Goal: Participate in discussion: Engage in conversation with other users on a specific topic

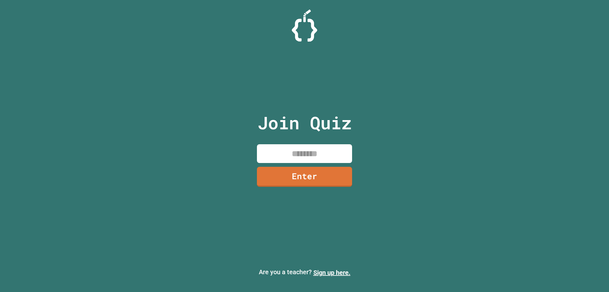
drag, startPoint x: 297, startPoint y: 140, endPoint x: 298, endPoint y: 149, distance: 8.9
click at [297, 140] on div "Join Quiz Enter" at bounding box center [304, 146] width 107 height 260
click at [298, 150] on input at bounding box center [304, 153] width 95 height 19
type input "********"
click at [321, 186] on div "Join Quiz ******** Enter" at bounding box center [304, 146] width 107 height 260
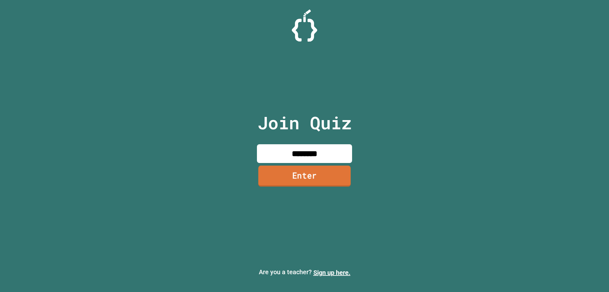
click at [321, 174] on link "Enter" at bounding box center [304, 175] width 92 height 21
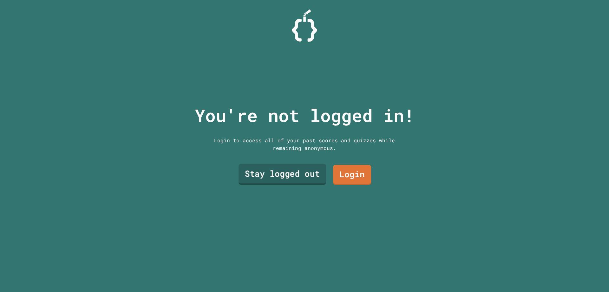
click at [294, 172] on link "Stay logged out" at bounding box center [283, 174] width 88 height 21
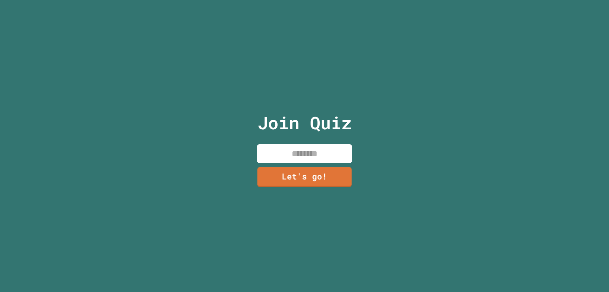
click at [295, 148] on input at bounding box center [304, 153] width 95 height 19
type input "*"
type input "*****"
click at [325, 181] on link "Let's go!" at bounding box center [305, 176] width 96 height 21
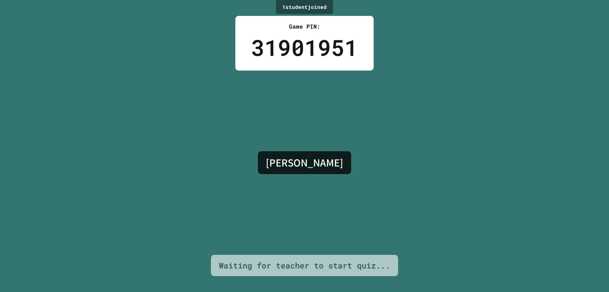
click at [323, 172] on div "[PERSON_NAME]" at bounding box center [305, 162] width 100 height 29
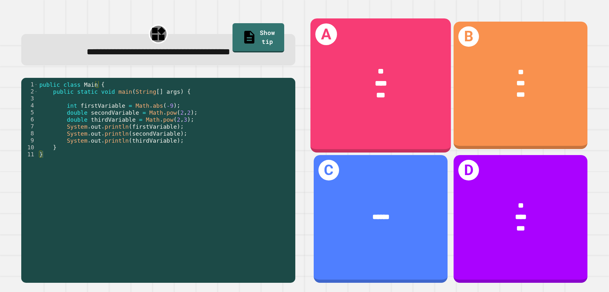
click at [375, 85] on span "***" at bounding box center [381, 83] width 12 height 8
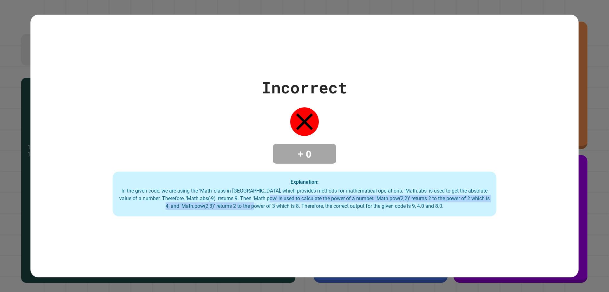
click at [275, 202] on div "In the given code, we are using the 'Math' class in [GEOGRAPHIC_DATA], which pr…" at bounding box center [304, 198] width 371 height 23
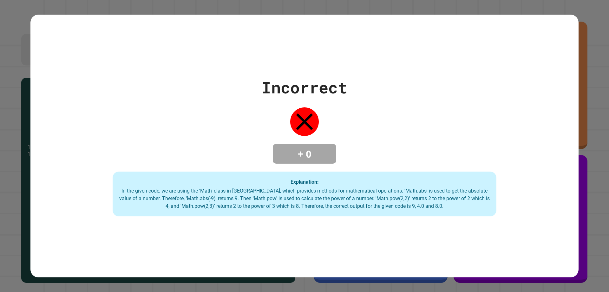
click at [589, 122] on div "Incorrect + 0 Explanation: In the given code, we are using the 'Math' class in …" at bounding box center [304, 146] width 609 height 292
click at [336, 188] on div "In the given code, we are using the 'Math' class in [GEOGRAPHIC_DATA], which pr…" at bounding box center [304, 198] width 371 height 23
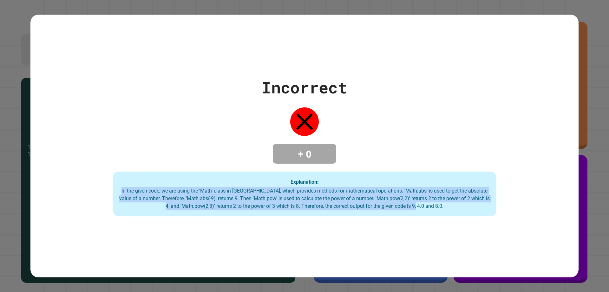
click at [336, 188] on div "In the given code, we are using the 'Math' class in [GEOGRAPHIC_DATA], which pr…" at bounding box center [304, 198] width 371 height 23
click at [355, 221] on div "Incorrect + 0 Explanation: In the given code, we are using the 'Math' class in …" at bounding box center [304, 146] width 548 height 262
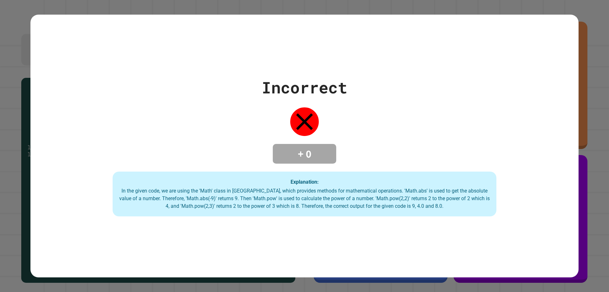
click at [581, 181] on div "Incorrect + 0 Explanation: In the given code, we are using the 'Math' class in …" at bounding box center [304, 146] width 609 height 292
click at [580, 189] on div "Incorrect + 0 Explanation: In the given code, we are using the 'Math' class in …" at bounding box center [304, 146] width 609 height 292
click at [572, 193] on div "Incorrect + 0 Explanation: In the given code, we are using the 'Math' class in …" at bounding box center [304, 146] width 548 height 141
click at [573, 193] on div "Incorrect + 0 Explanation: In the given code, we are using the 'Math' class in …" at bounding box center [304, 146] width 548 height 141
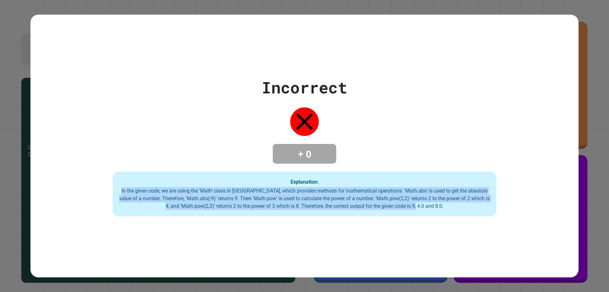
click at [573, 193] on div "Incorrect + 0 Explanation: In the given code, we are using the 'Math' class in …" at bounding box center [304, 146] width 548 height 141
click at [534, 185] on div "Incorrect + 0 Explanation: In the given code, we are using the 'Math' class in …" at bounding box center [304, 146] width 548 height 141
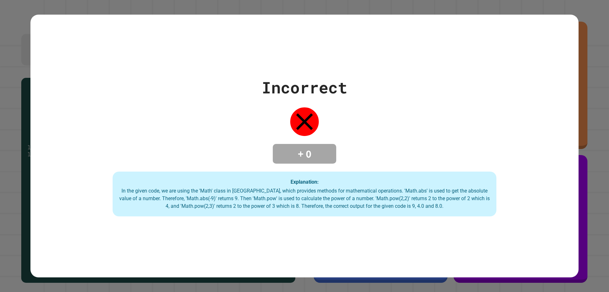
click at [346, 226] on div "Incorrect + 0 Explanation: In the given code, we are using the 'Math' class in …" at bounding box center [304, 146] width 548 height 262
click at [352, 233] on div "Incorrect + 0 Explanation: In the given code, we are using the 'Math' class in …" at bounding box center [304, 146] width 548 height 262
click at [339, 238] on div "Incorrect + 0 Explanation: In the given code, we are using the 'Math' class in …" at bounding box center [304, 146] width 548 height 262
click at [588, 211] on div "Incorrect + 0 Explanation: In the given code, we are using the 'Math' class in …" at bounding box center [304, 146] width 609 height 292
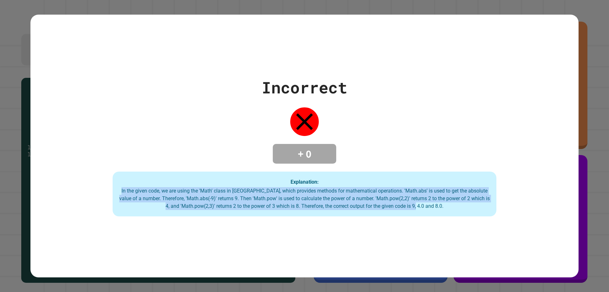
click at [588, 211] on div "Incorrect + 0 Explanation: In the given code, we are using the 'Math' class in …" at bounding box center [304, 146] width 609 height 292
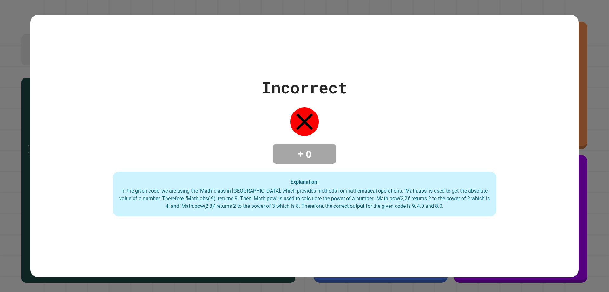
click at [337, 165] on div "Incorrect + 0 Explanation: In the given code, we are using the 'Math' class in …" at bounding box center [304, 146] width 548 height 141
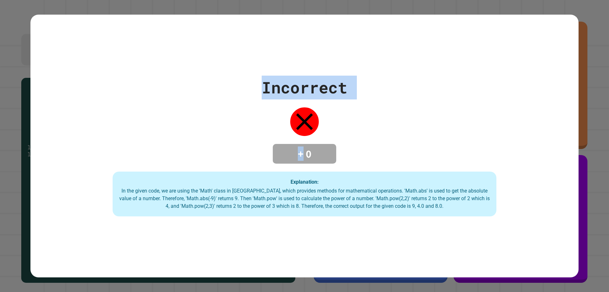
drag, startPoint x: 302, startPoint y: 152, endPoint x: 339, endPoint y: 304, distance: 156.4
click at [339, 291] on html "**********" at bounding box center [304, 146] width 609 height 292
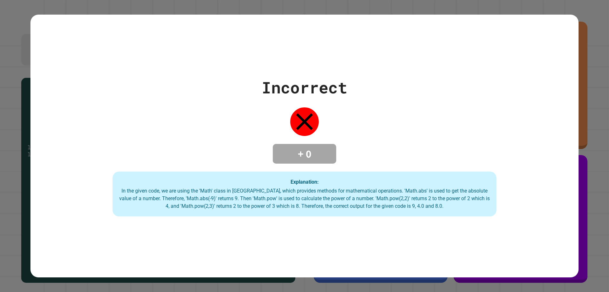
click at [330, 219] on div "Incorrect + 0 Explanation: In the given code, we are using the 'Math' class in …" at bounding box center [304, 146] width 548 height 262
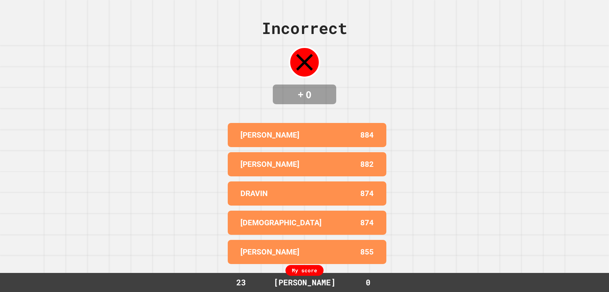
click at [315, 272] on div "My score" at bounding box center [305, 270] width 38 height 11
click at [313, 276] on div "My score 23 [PERSON_NAME] 0" at bounding box center [304, 282] width 609 height 19
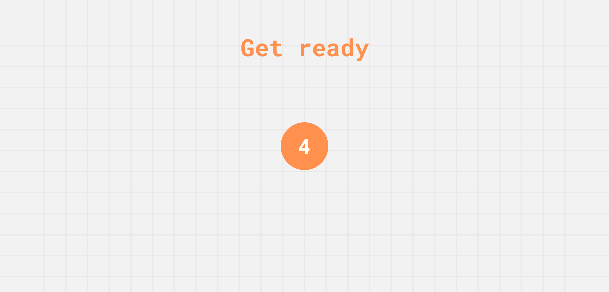
click at [321, 174] on div "Get ready 4" at bounding box center [305, 146] width 48 height 292
click at [308, 149] on div "3" at bounding box center [304, 146] width 13 height 32
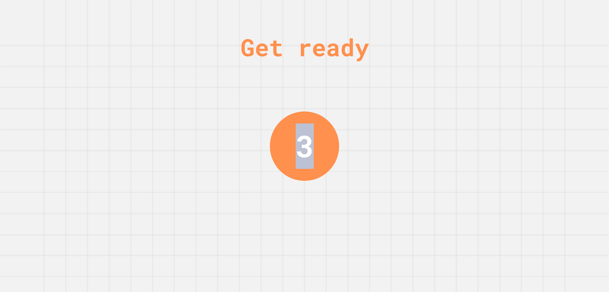
click at [308, 150] on div "3" at bounding box center [305, 145] width 18 height 45
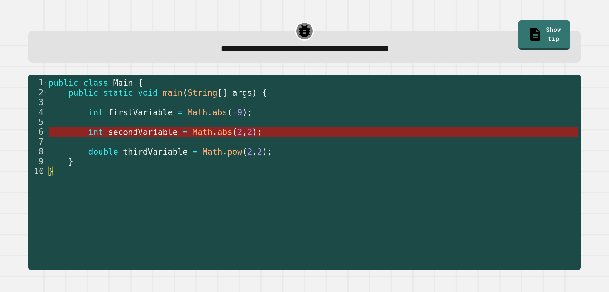
click at [116, 131] on span "secondVariable" at bounding box center [142, 132] width 69 height 10
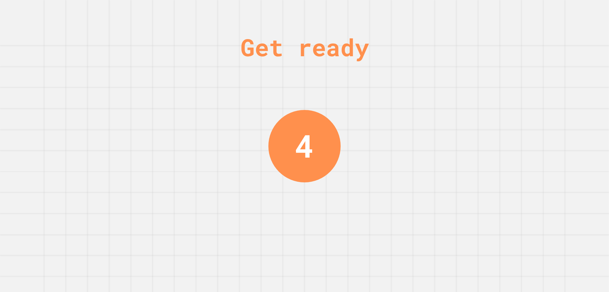
click at [307, 185] on div "Get ready 4" at bounding box center [305, 146] width 48 height 292
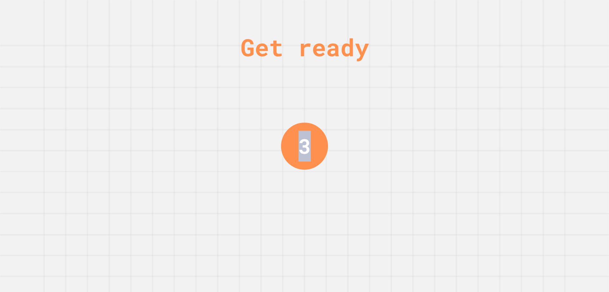
click at [307, 185] on div "Get ready 3" at bounding box center [305, 146] width 48 height 292
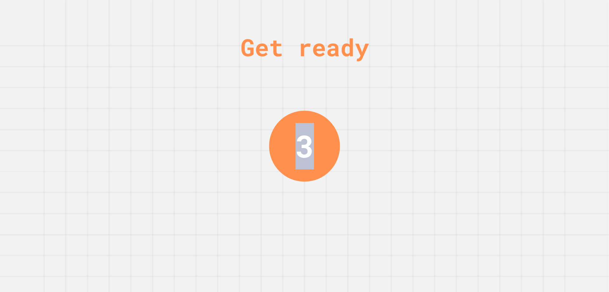
click at [307, 185] on div "Get ready 3" at bounding box center [305, 146] width 48 height 292
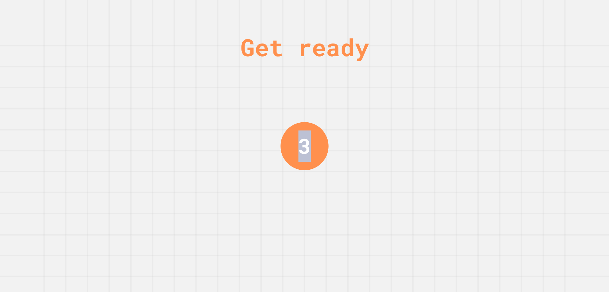
click at [307, 185] on div "Get ready 3" at bounding box center [305, 146] width 48 height 292
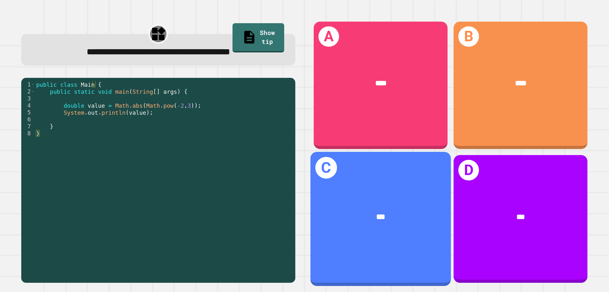
click at [403, 180] on div "C ***" at bounding box center [381, 219] width 141 height 134
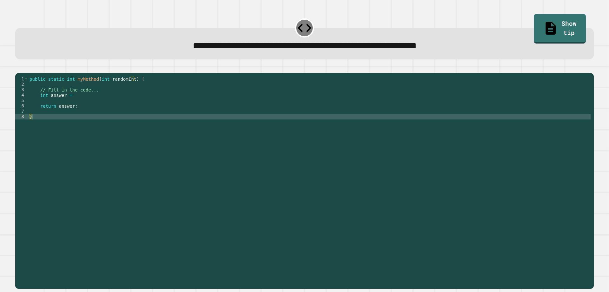
click at [75, 128] on div "public static int myMethod ( int randomInt ) { // Fill in the code... int answe…" at bounding box center [309, 173] width 563 height 194
click at [73, 104] on div "public static int myMethod ( int randomInt ) { // Fill in the code... int answe…" at bounding box center [309, 173] width 563 height 194
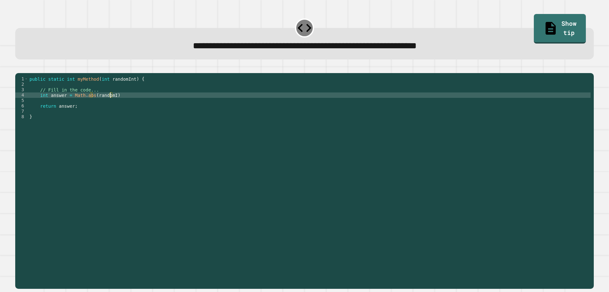
scroll to position [0, 6]
click at [18, 68] on icon "button" at bounding box center [18, 68] width 0 height 0
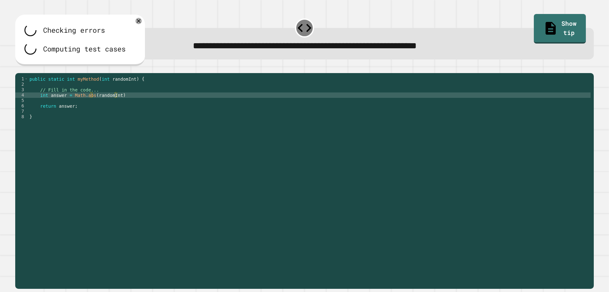
click at [107, 185] on div "public static int myMethod ( int randomInt ) { // Fill in the code... int answe…" at bounding box center [309, 173] width 563 height 194
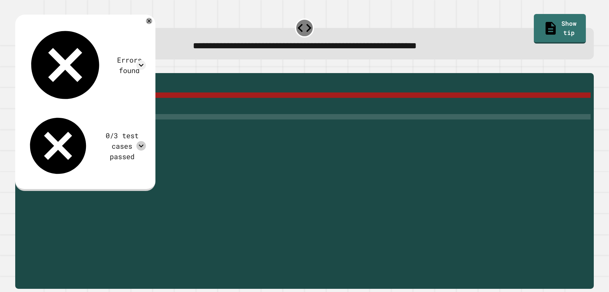
click at [146, 141] on icon at bounding box center [141, 146] width 10 height 10
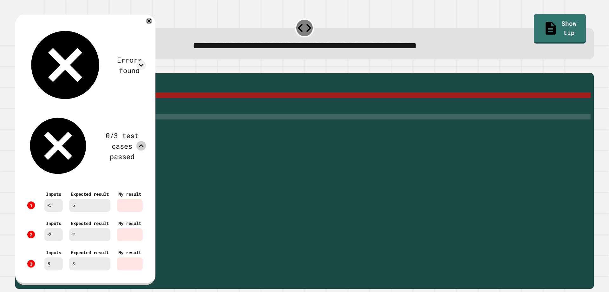
click at [79, 199] on div "5" at bounding box center [89, 205] width 41 height 13
click at [96, 199] on div "5" at bounding box center [89, 205] width 41 height 13
click at [152, 21] on icon at bounding box center [149, 21] width 6 height 6
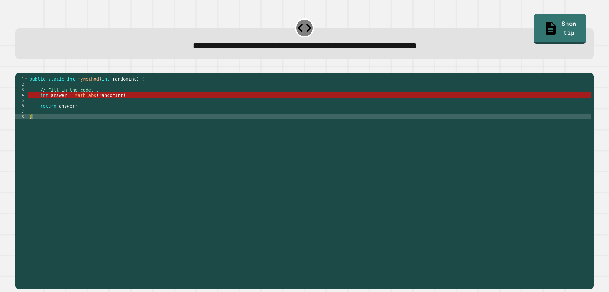
click at [88, 105] on div "public static int myMethod ( int randomInt ) { // Fill in the code... int answe…" at bounding box center [309, 173] width 563 height 194
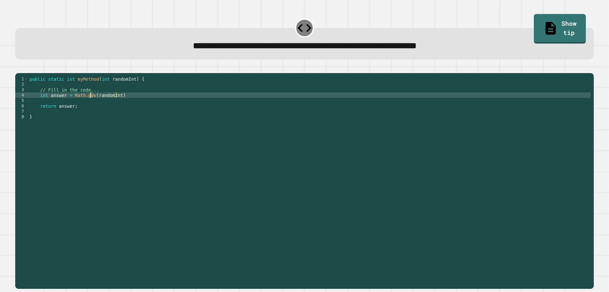
scroll to position [0, 4]
click at [18, 68] on button "button" at bounding box center [18, 68] width 0 height 0
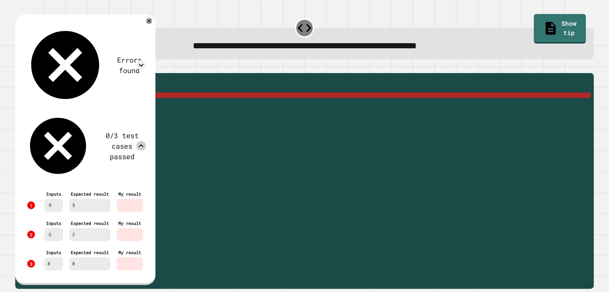
click at [146, 141] on icon at bounding box center [141, 146] width 10 height 10
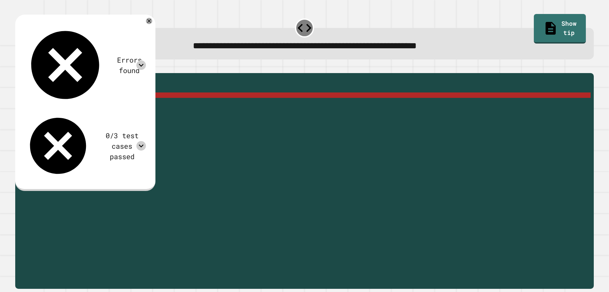
click at [146, 60] on icon at bounding box center [141, 65] width 10 height 10
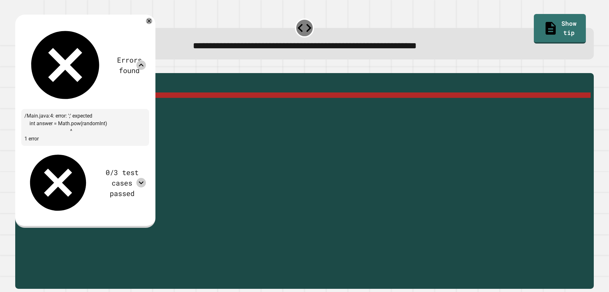
click at [146, 60] on icon at bounding box center [141, 65] width 10 height 10
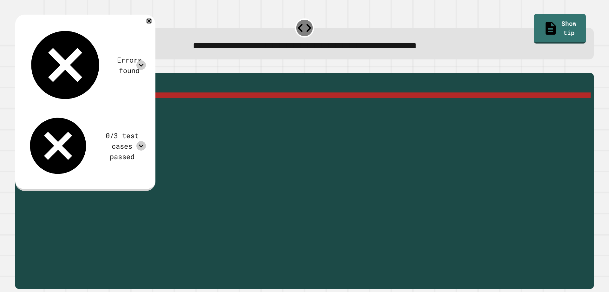
click at [146, 60] on icon at bounding box center [141, 65] width 10 height 10
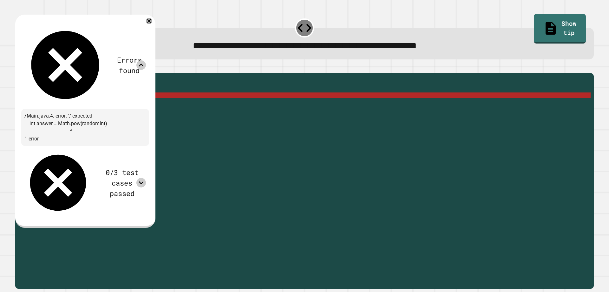
click at [146, 60] on icon at bounding box center [141, 65] width 10 height 10
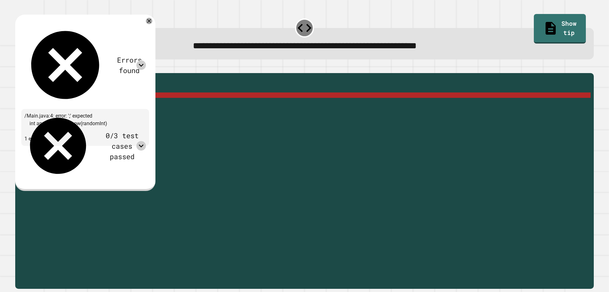
click at [152, 19] on div at bounding box center [149, 21] width 6 height 6
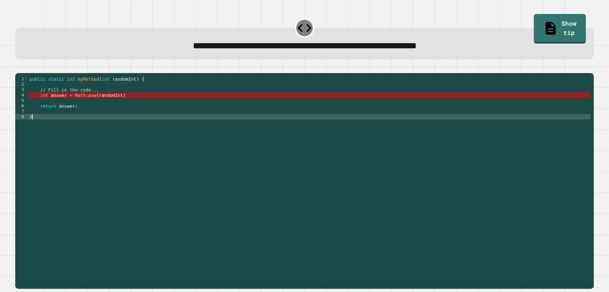
click at [120, 138] on div "public static int myMethod ( int randomInt ) { // Fill in the code... int answe…" at bounding box center [309, 173] width 563 height 194
click at [73, 198] on div "public static int myMethod ( int randomInt ) { // Fill in the code... int answe…" at bounding box center [309, 173] width 563 height 194
drag, startPoint x: 75, startPoint y: 111, endPoint x: 77, endPoint y: 115, distance: 4.1
click at [77, 114] on div "public static int myMethod ( int randomInt ) { // Fill in the code... int answe…" at bounding box center [309, 173] width 563 height 194
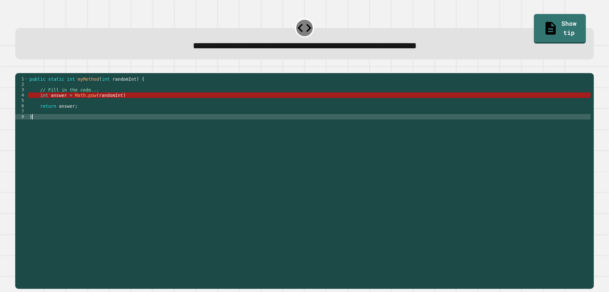
click at [83, 128] on div "public static int myMethod ( int randomInt ) { // Fill in the code... int answe…" at bounding box center [309, 173] width 563 height 194
click at [83, 122] on div "public static int myMethod ( int randomInt ) { // Fill in the code... int answe…" at bounding box center [309, 173] width 563 height 194
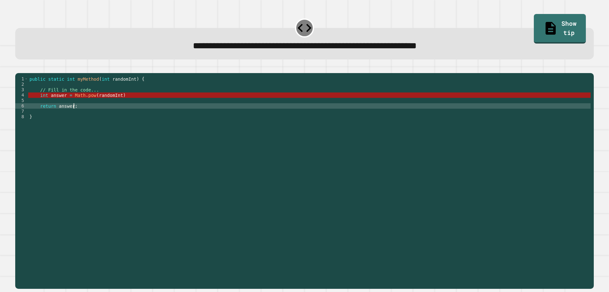
click at [80, 116] on div "public static int myMethod ( int randomInt ) { // Fill in the code... int answe…" at bounding box center [309, 173] width 563 height 194
type textarea "**********"
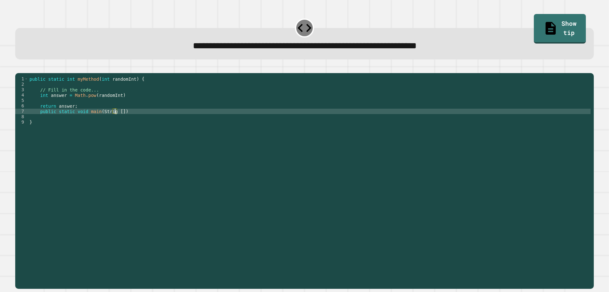
scroll to position [0, 6]
type textarea "**********"
click at [56, 221] on div "public static int myMethod ( int randomInt ) { // Fill in the code... int answe…" at bounding box center [309, 173] width 563 height 194
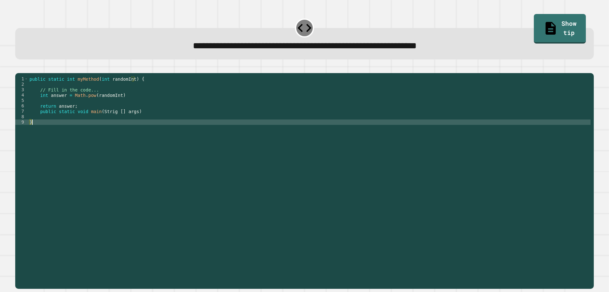
scroll to position [0, 0]
click at [124, 121] on div "public static int myMethod ( int randomInt ) { // Fill in the code... int answe…" at bounding box center [309, 173] width 563 height 194
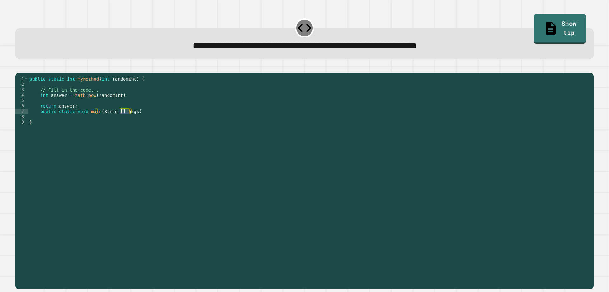
click at [124, 121] on div "public static int myMethod ( int randomInt ) { // Fill in the code... int answe…" at bounding box center [309, 173] width 563 height 194
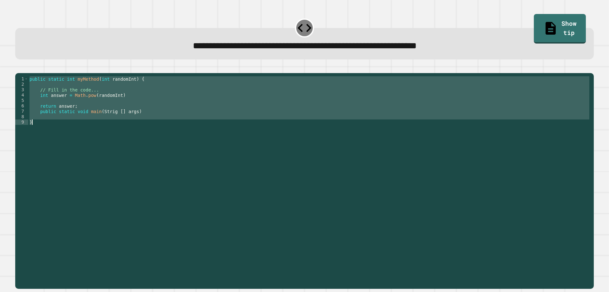
click at [124, 121] on div "public static int myMethod ( int randomInt ) { // Fill in the code... int answe…" at bounding box center [309, 173] width 563 height 194
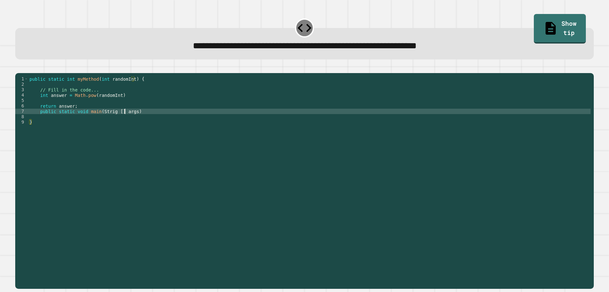
click at [124, 121] on div "public static int myMethod ( int randomInt ) { // Fill in the code... int answe…" at bounding box center [309, 173] width 563 height 194
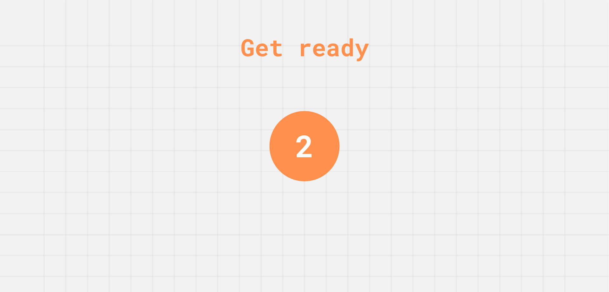
click at [339, 160] on div "Get ready 2" at bounding box center [304, 146] width 609 height 292
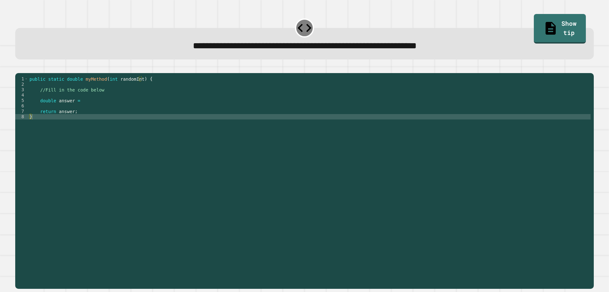
click at [77, 113] on div "public static double myMethod ( int randomInt ) { //Fill in the code below doub…" at bounding box center [309, 173] width 563 height 194
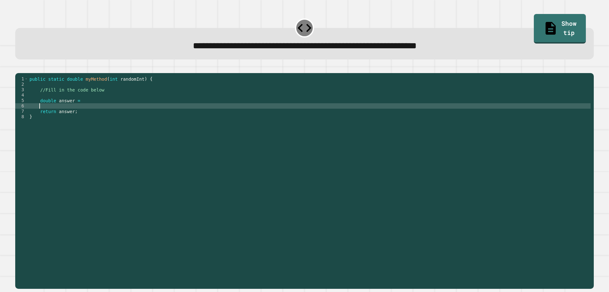
click at [79, 112] on div "public static double myMethod ( int randomInt ) { //Fill in the code below doub…" at bounding box center [309, 173] width 563 height 194
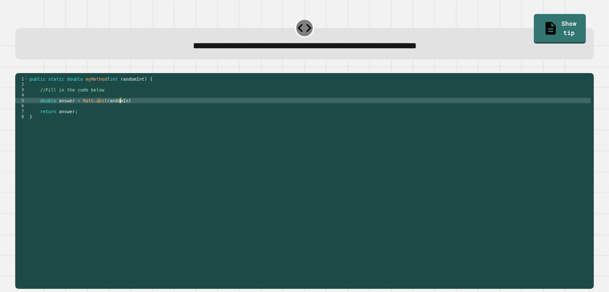
scroll to position [0, 6]
click at [18, 68] on icon "button" at bounding box center [18, 68] width 0 height 0
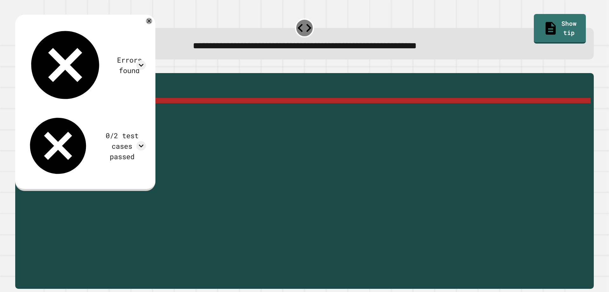
click at [151, 22] on icon at bounding box center [149, 21] width 4 height 4
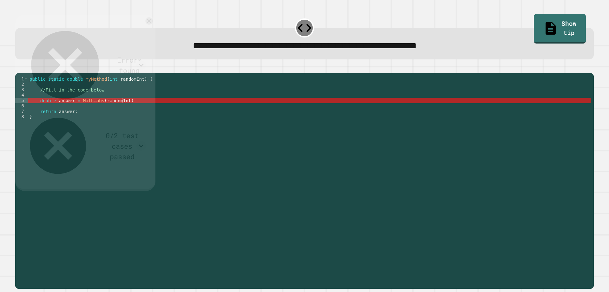
click at [211, 195] on div "public static double myMethod ( int randomInt ) { //Fill in the code below doub…" at bounding box center [309, 173] width 563 height 194
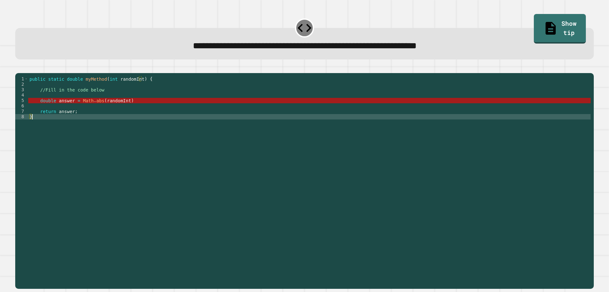
scroll to position [0, 0]
click at [78, 112] on div "public static double myMethod ( int randomInt ) { //Fill in the code below doub…" at bounding box center [309, 173] width 563 height 194
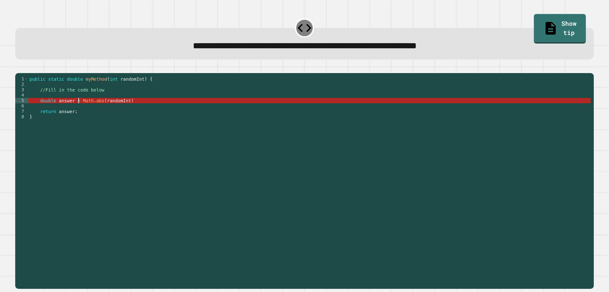
click at [95, 133] on div "public static double myMethod ( int randomInt ) { //Fill in the code below doub…" at bounding box center [309, 173] width 563 height 194
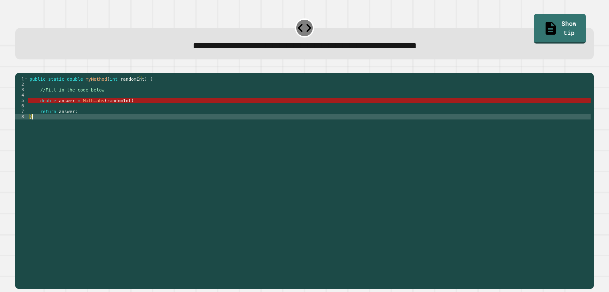
click at [79, 110] on div "public static double myMethod ( int randomInt ) { //Fill in the code below doub…" at bounding box center [309, 173] width 563 height 194
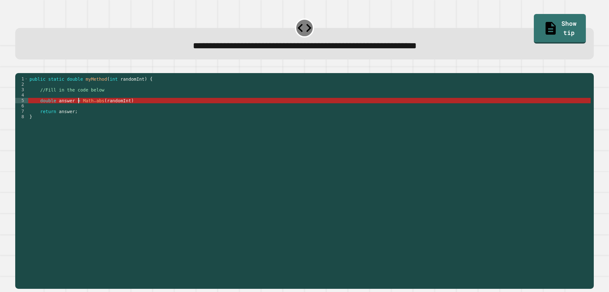
click at [73, 108] on div "public static double myMethod ( int randomInt ) { //Fill in the code below doub…" at bounding box center [309, 173] width 563 height 194
click at [49, 110] on div "public static double myMethod ( int randomInt ) { //Fill in the code below doub…" at bounding box center [309, 173] width 563 height 194
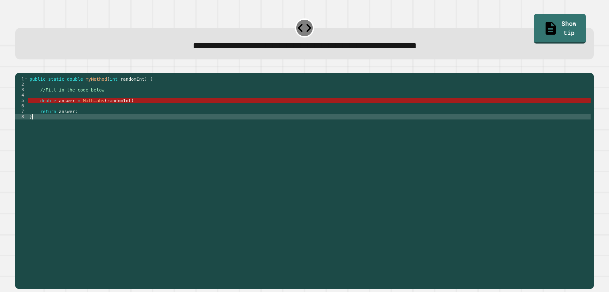
click at [84, 132] on div "public static double myMethod ( int randomInt ) { //Fill in the code below doub…" at bounding box center [309, 173] width 563 height 194
click at [96, 111] on div "public static double myMethod ( int randomInt ) { //Fill in the code below doub…" at bounding box center [309, 173] width 563 height 194
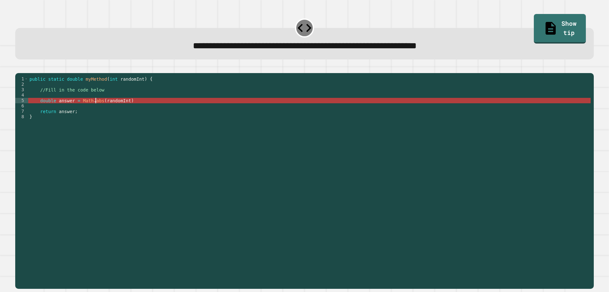
click at [96, 111] on div "public static double myMethod ( int randomInt ) { //Fill in the code below doub…" at bounding box center [309, 173] width 563 height 194
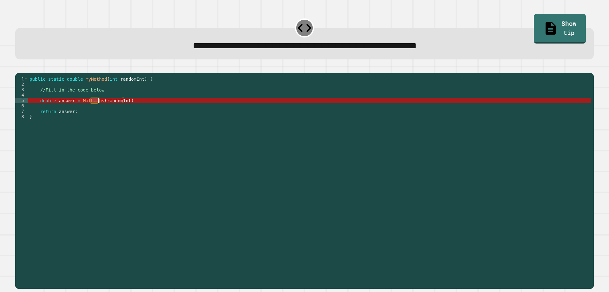
click at [126, 110] on div "public static double myMethod ( int randomInt ) { //Fill in the code below doub…" at bounding box center [309, 173] width 563 height 194
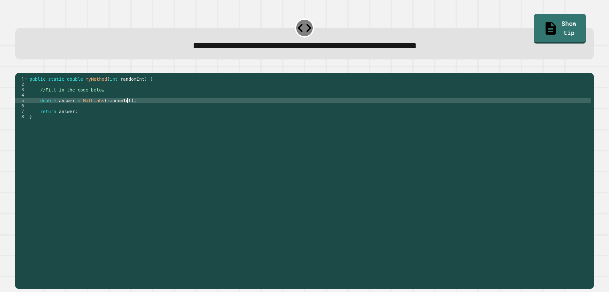
scroll to position [0, 7]
click at [18, 68] on button "button" at bounding box center [18, 68] width 0 height 0
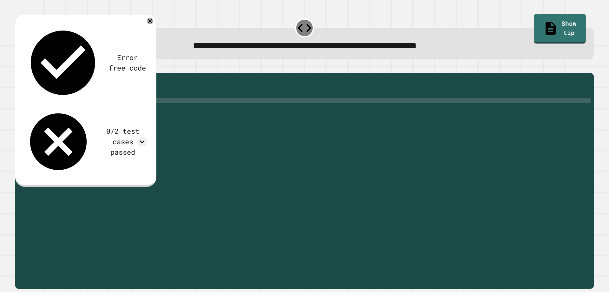
click at [95, 110] on div "public static double myMethod ( int randomInt ) { //Fill in the code below doub…" at bounding box center [309, 173] width 563 height 194
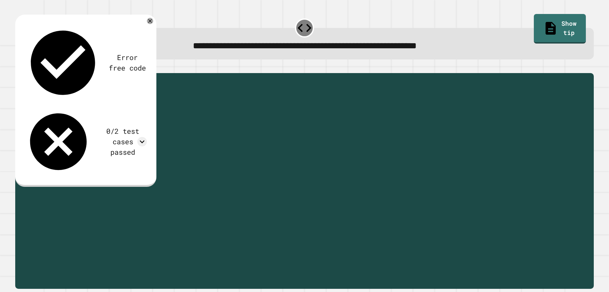
click at [95, 110] on div "public static double myMethod ( int randomInt ) { //Fill in the code below doub…" at bounding box center [309, 173] width 563 height 194
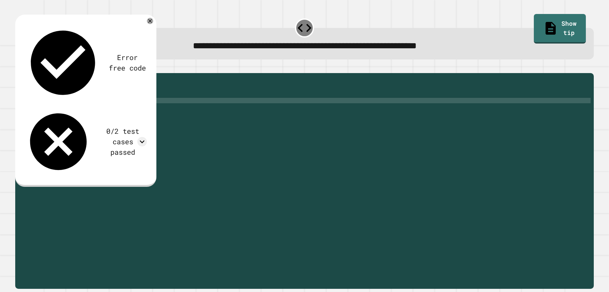
scroll to position [0, 5]
click at [65, 176] on div "public static double myMethod ( int randomInt ) { //Fill in the code below doub…" at bounding box center [309, 173] width 563 height 194
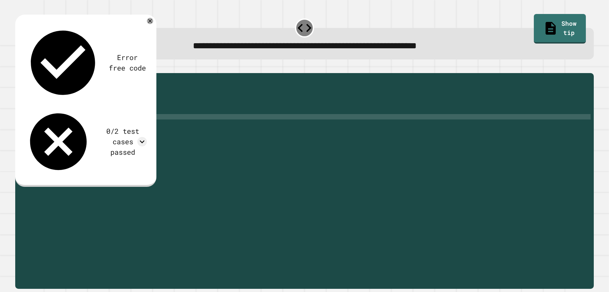
click at [96, 111] on div "public static double myMethod ( int randomInt ) { //Fill in the code below doub…" at bounding box center [309, 173] width 563 height 194
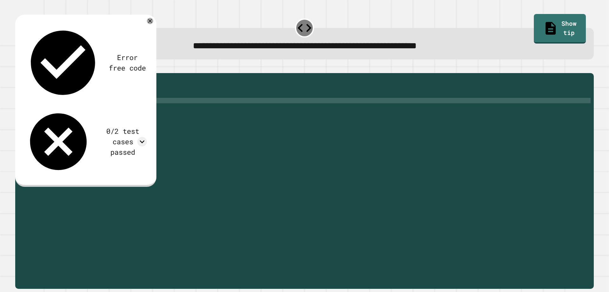
click at [96, 111] on div "public static double myMethod ( int randomInt ) { //Fill in the code below doub…" at bounding box center [309, 173] width 563 height 194
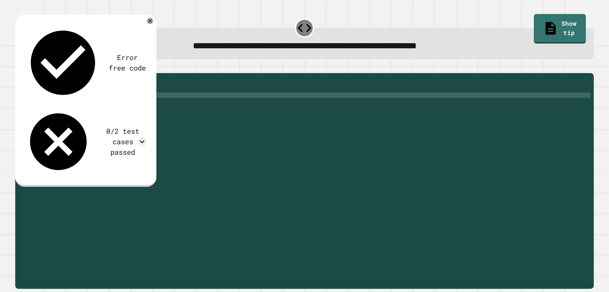
click at [96, 106] on div "public static double myMethod ( int randomInt ) { //Fill in the code below doub…" at bounding box center [309, 173] width 563 height 194
click at [96, 108] on div "public static double myMethod ( int randomInt ) { //Fill in the code below doub…" at bounding box center [309, 173] width 563 height 194
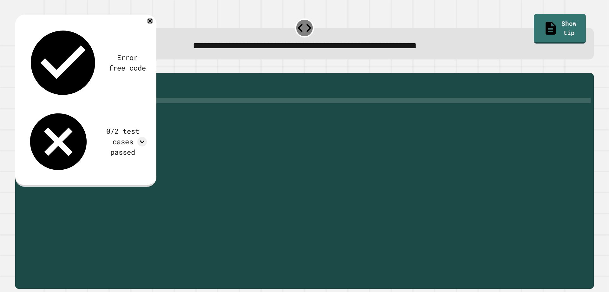
scroll to position [0, 5]
click at [154, 19] on div at bounding box center [150, 21] width 8 height 8
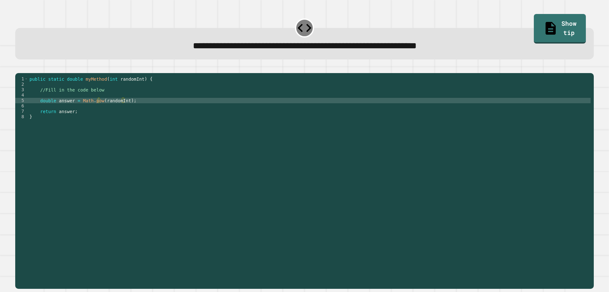
click at [18, 68] on button "button" at bounding box center [18, 68] width 0 height 0
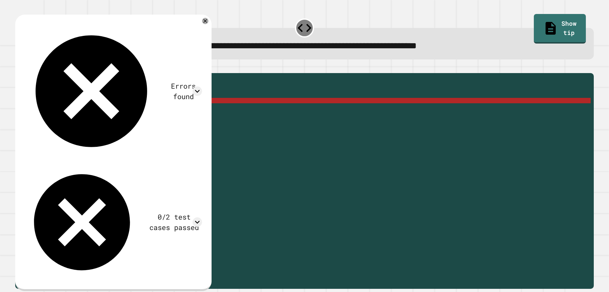
click at [92, 201] on div "public static double myMethod ( int randomInt ) { //Fill in the code below doub…" at bounding box center [309, 173] width 563 height 194
click at [202, 19] on div "Errors found /Main.java:5: error: method pow in class Math cannot be applied to…" at bounding box center [113, 153] width 196 height 276
click at [204, 22] on icon at bounding box center [206, 21] width 8 height 8
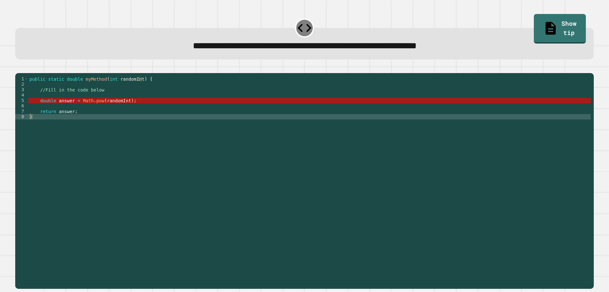
click at [18, 68] on icon "button" at bounding box center [18, 68] width 0 height 0
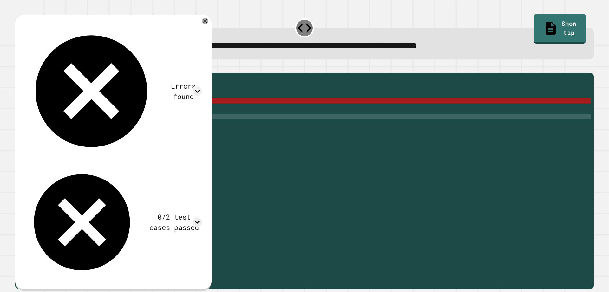
click at [124, 109] on div "public static double myMethod ( int randomInt ) { //Fill in the code below doub…" at bounding box center [309, 173] width 563 height 194
click at [122, 112] on div "public static double myMethod ( int randomInt ) { //Fill in the code below doub…" at bounding box center [309, 173] width 563 height 194
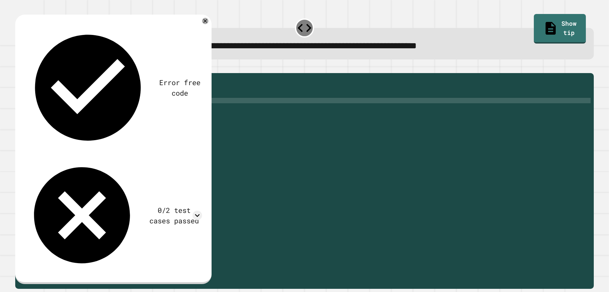
scroll to position [0, 7]
type textarea "**********"
click at [208, 23] on icon at bounding box center [205, 20] width 7 height 7
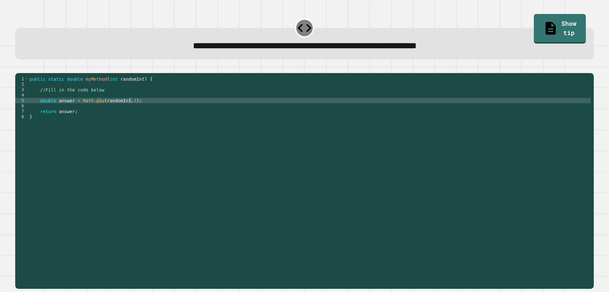
click at [24, 73] on icon "button" at bounding box center [22, 71] width 3 height 4
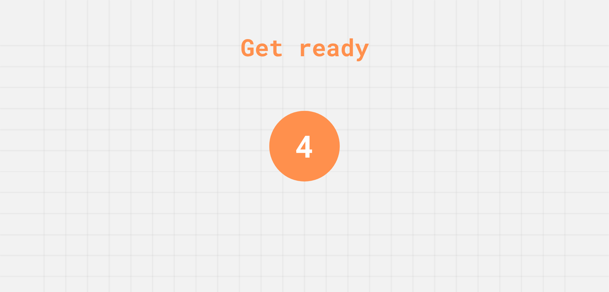
drag, startPoint x: 306, startPoint y: 144, endPoint x: 413, endPoint y: 155, distance: 107.4
click at [413, 291] on html "We are updating our servers at 7PM EST [DATE]. [PERSON_NAME] should continue to…" at bounding box center [304, 146] width 609 height 292
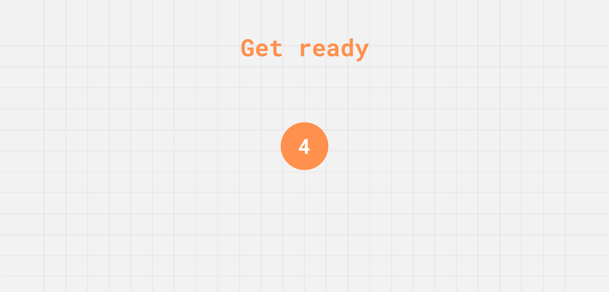
click at [406, 132] on div "Get ready 4" at bounding box center [304, 146] width 609 height 292
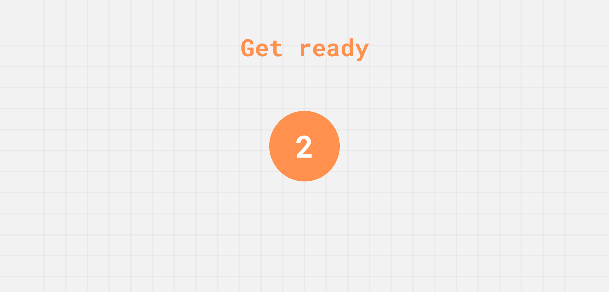
drag, startPoint x: 379, startPoint y: 182, endPoint x: 247, endPoint y: 50, distance: 186.2
click at [244, 45] on div "Get ready 2" at bounding box center [304, 146] width 609 height 292
click at [300, 139] on div "1" at bounding box center [304, 146] width 18 height 46
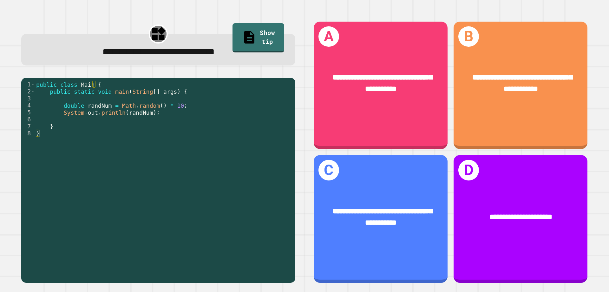
click at [181, 45] on div "**********" at bounding box center [159, 52] width 252 height 14
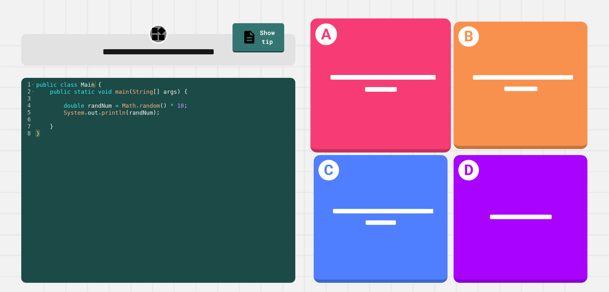
click at [393, 127] on div "**********" at bounding box center [381, 85] width 141 height 134
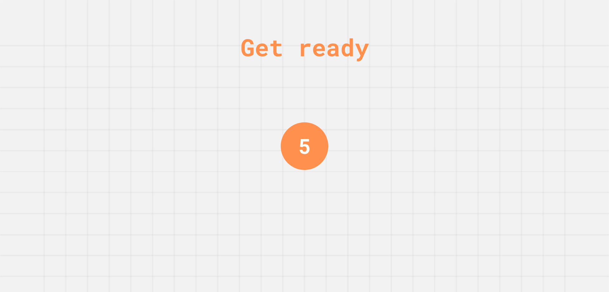
click at [254, 158] on div "Get ready 5" at bounding box center [304, 146] width 609 height 292
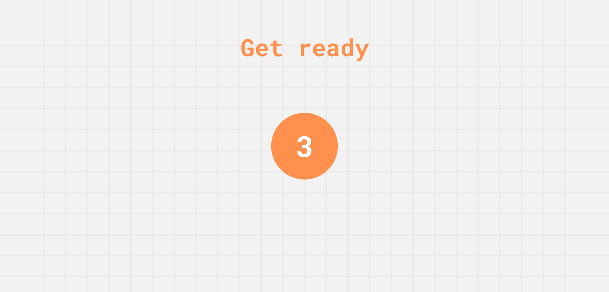
click at [222, 50] on div "Get ready 3" at bounding box center [304, 146] width 609 height 292
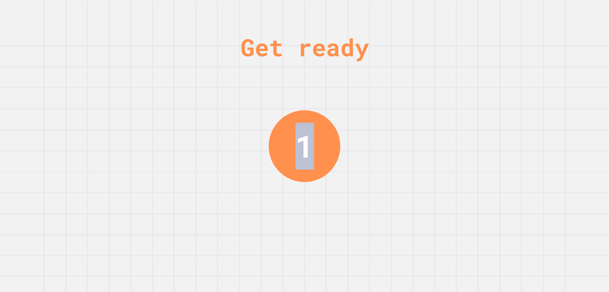
drag, startPoint x: 319, startPoint y: 157, endPoint x: 293, endPoint y: 130, distance: 37.7
click at [292, 128] on div "1" at bounding box center [305, 146] width 72 height 72
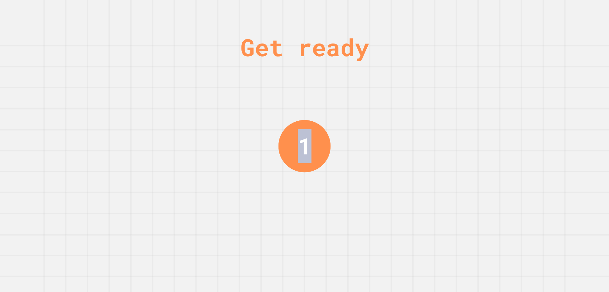
click at [295, 132] on div "1" at bounding box center [305, 146] width 52 height 52
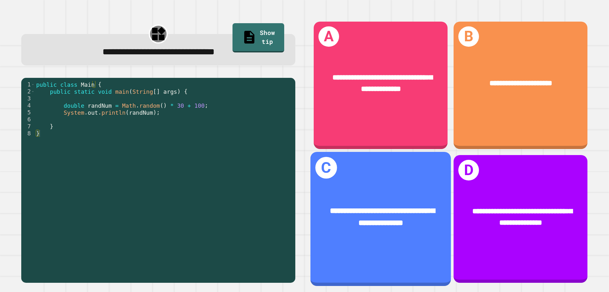
click at [394, 253] on div "**********" at bounding box center [381, 219] width 141 height 134
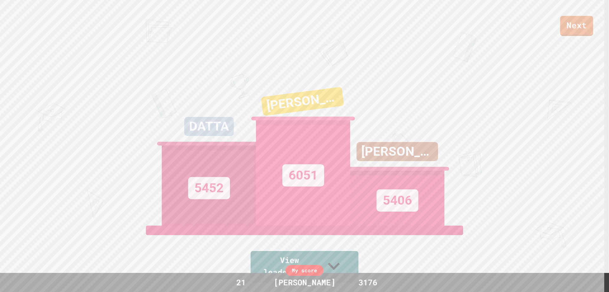
scroll to position [251, 0]
